Goal: Information Seeking & Learning: Learn about a topic

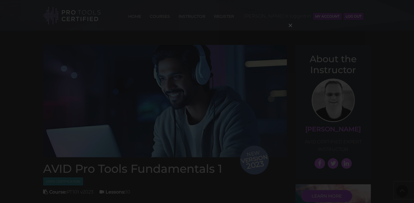
scroll to position [609, 0]
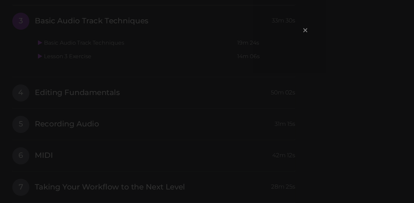
click at [290, 26] on span "×" at bounding box center [291, 25] width 6 height 12
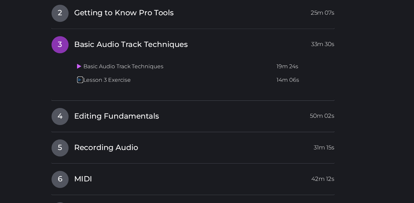
scroll to position [597, 0]
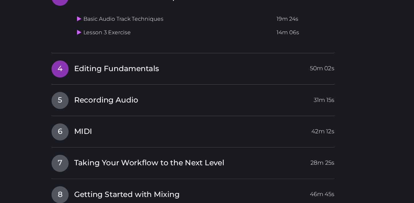
click at [179, 87] on link "4 Editing Fundamentals 50m 02s" at bounding box center [162, 89] width 239 height 12
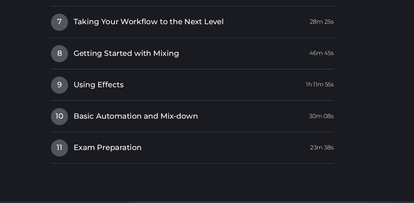
scroll to position [718, 0]
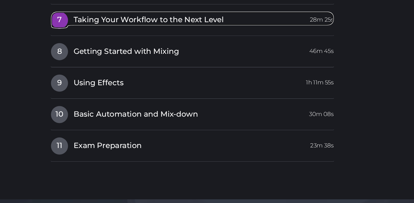
click at [166, 52] on span "Taking Your Workflow to the Next Level" at bounding box center [125, 48] width 127 height 9
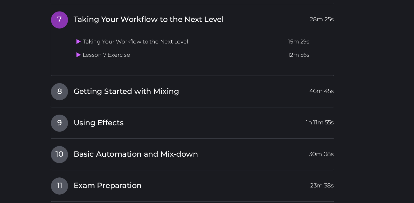
scroll to position [684, 0]
click at [166, 52] on span "Taking Your Workflow to the Next Level" at bounding box center [125, 48] width 127 height 9
